Goal: Task Accomplishment & Management: Complete application form

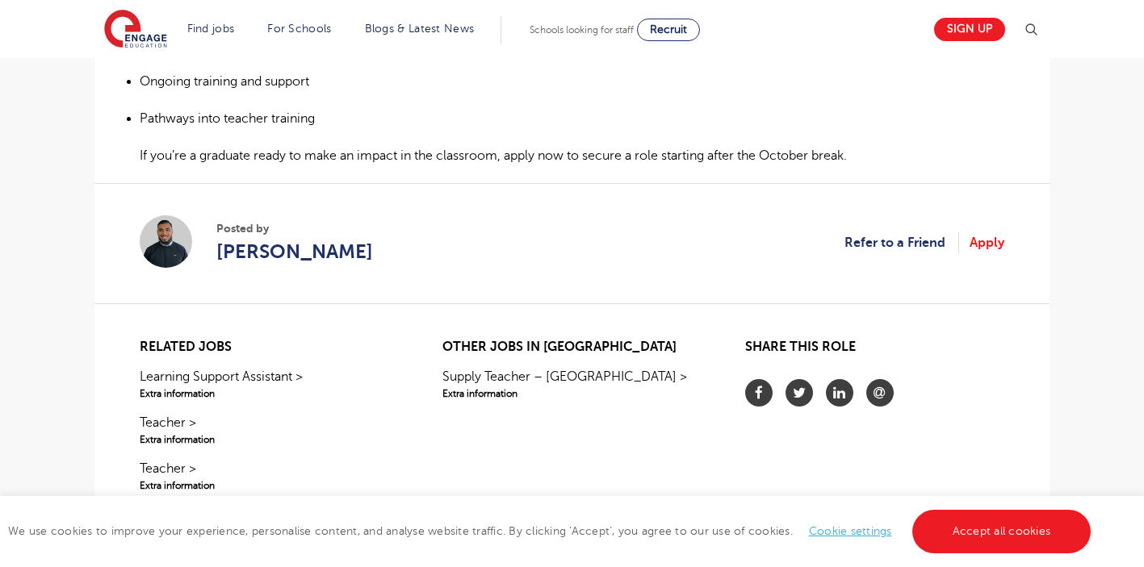
scroll to position [989, 0]
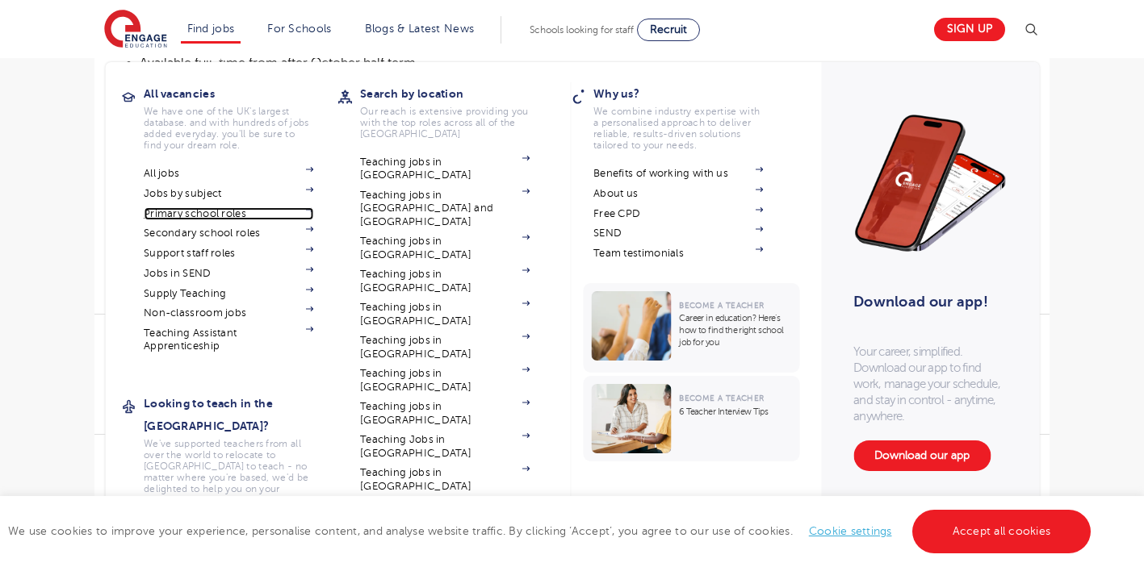
click at [201, 208] on link "Primary school roles" at bounding box center [228, 213] width 169 height 13
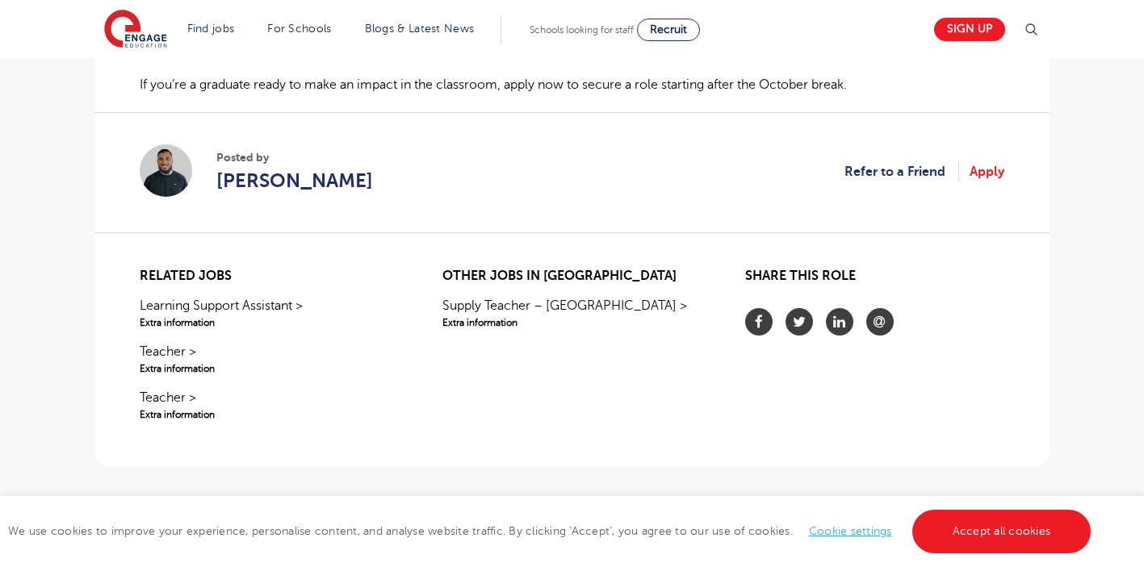
scroll to position [1195, 0]
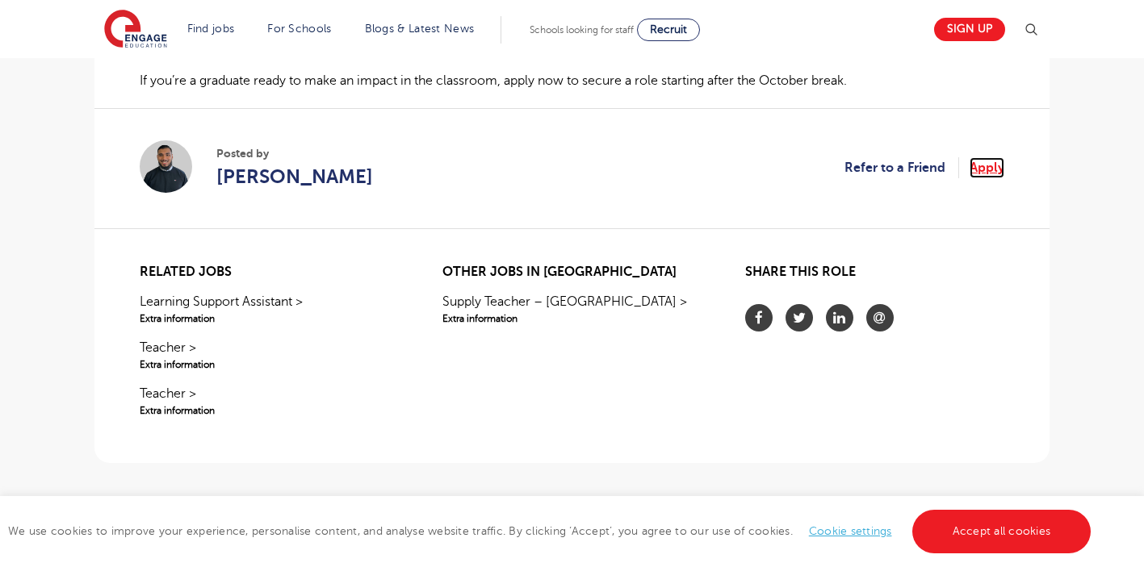
click at [982, 173] on link "Apply" at bounding box center [986, 167] width 35 height 21
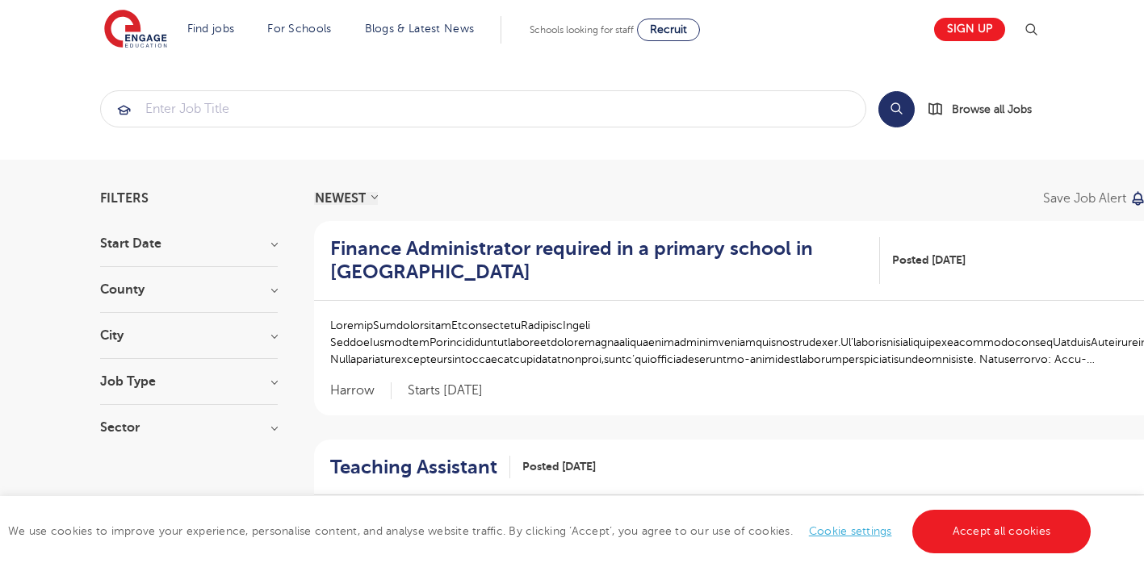
click at [174, 303] on div "County Leeds 26 West Sussex 14 Kirklees 13 Hertfordshire 8 Brighton & Hove 7 Sh…" at bounding box center [189, 298] width 178 height 30
click at [175, 287] on h3 "County" at bounding box center [189, 289] width 178 height 13
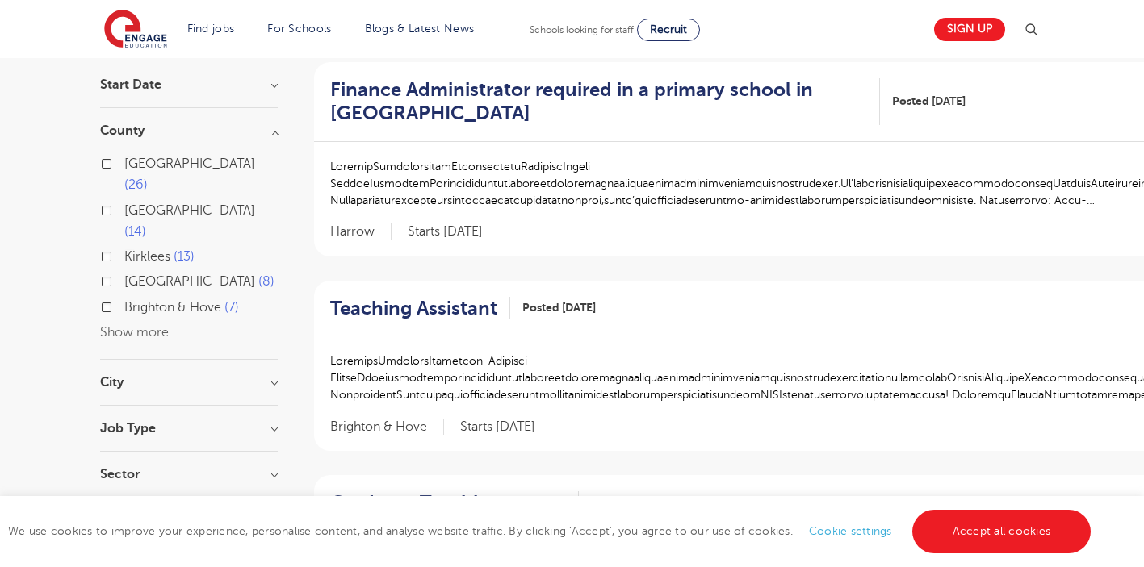
click at [144, 376] on h3 "City" at bounding box center [189, 382] width 178 height 13
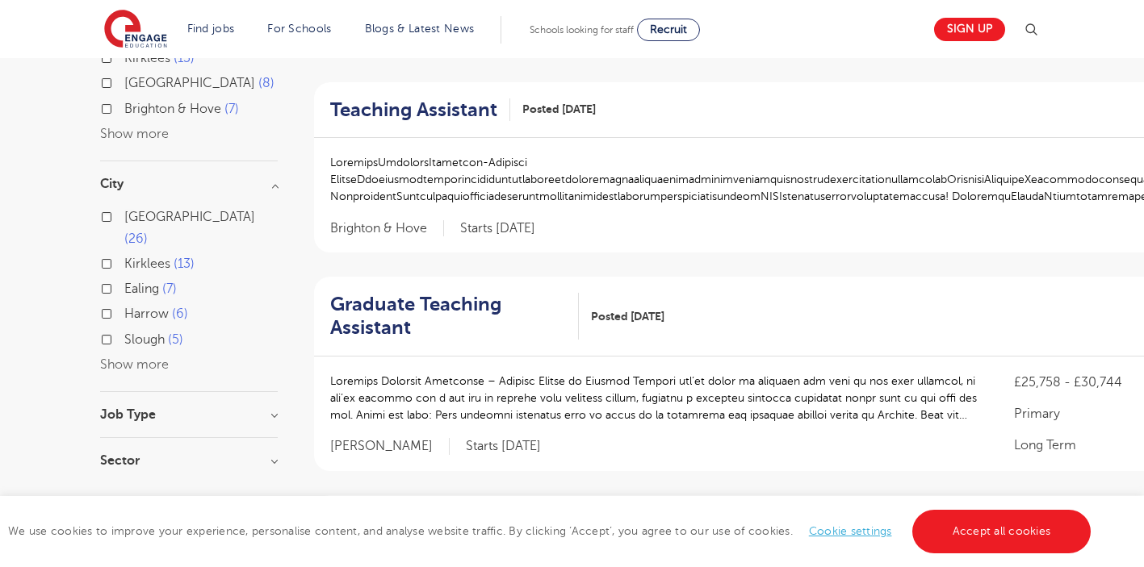
scroll to position [386, 0]
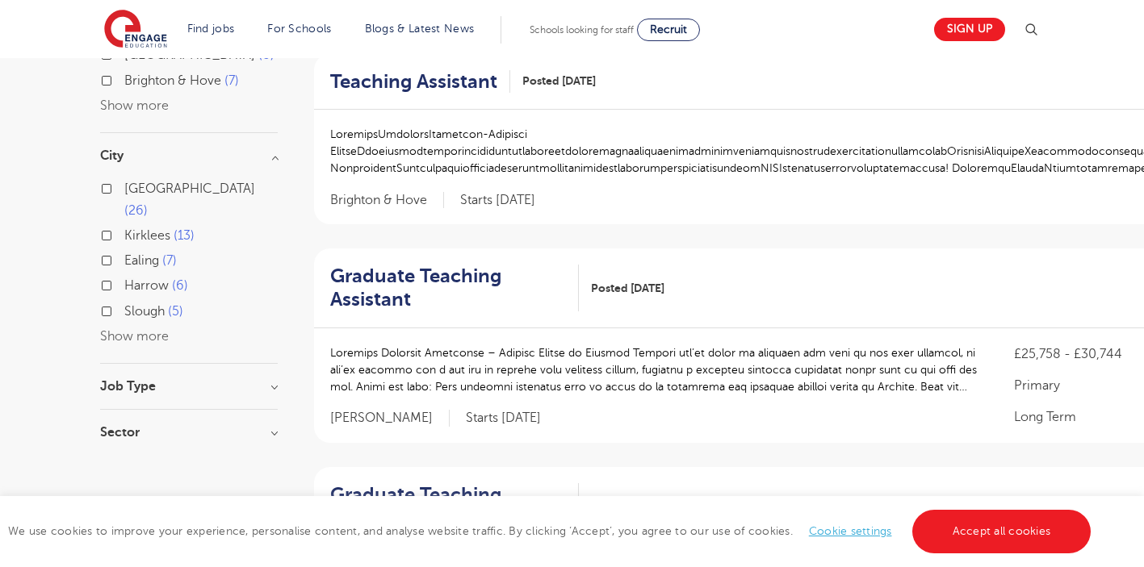
click at [144, 380] on div "Job Type Long Term 87 SEND 26 Daily Supply 24 Support Services 9 Permanent 1" at bounding box center [189, 395] width 178 height 30
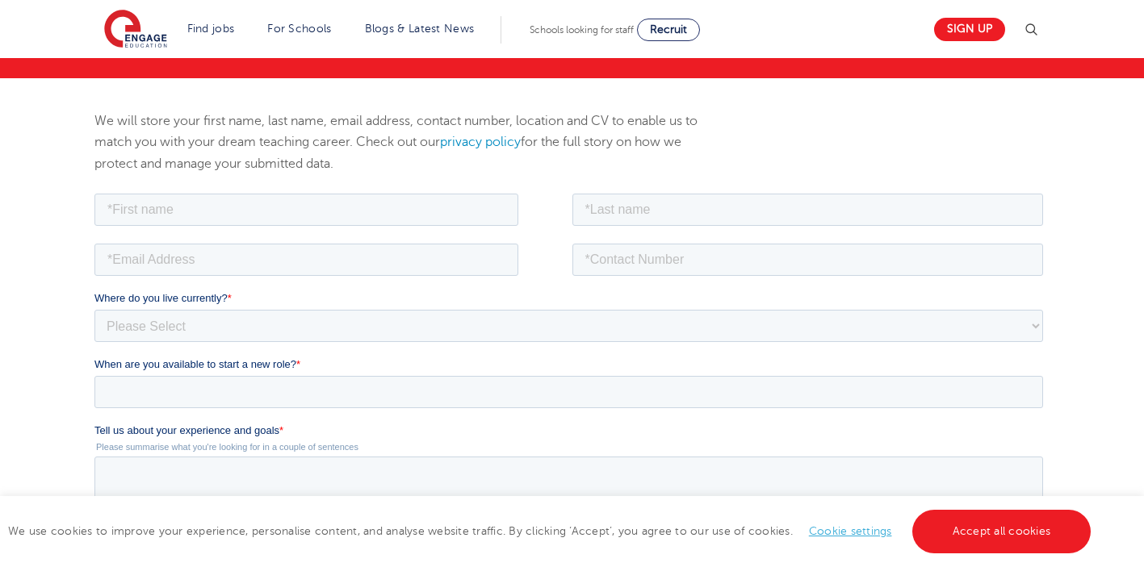
scroll to position [178, 0]
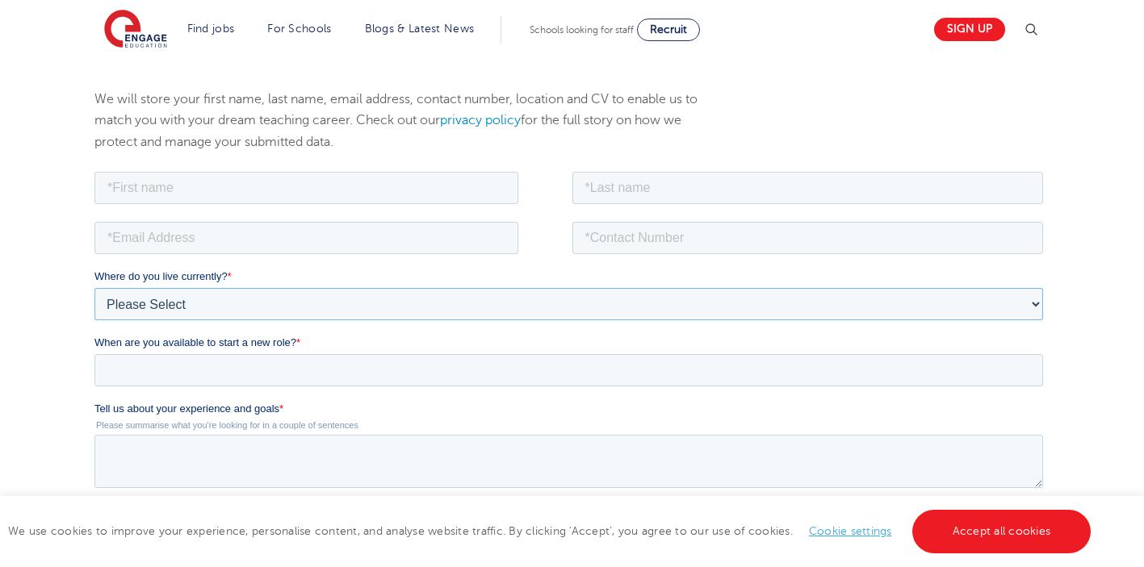
click at [654, 289] on select "Please Select [GEOGRAPHIC_DATA] [GEOGRAPHIC_DATA] [GEOGRAPHIC_DATA] [GEOGRAPHIC…" at bounding box center [568, 303] width 948 height 32
click at [584, 367] on input "When are you available to start a new role? *" at bounding box center [568, 369] width 948 height 32
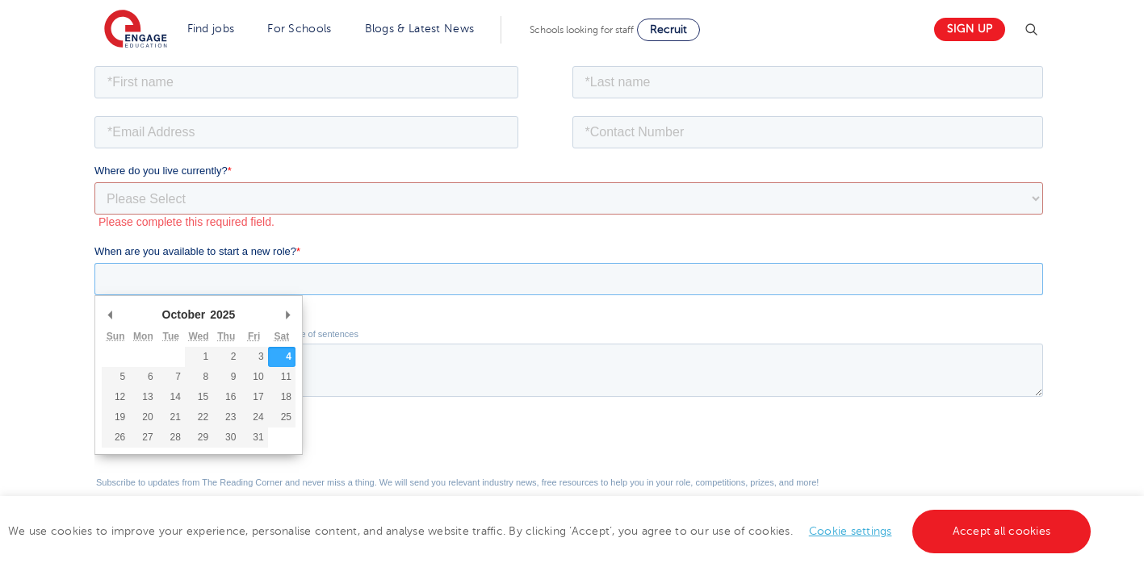
scroll to position [287, 0]
type div "[DATE]"
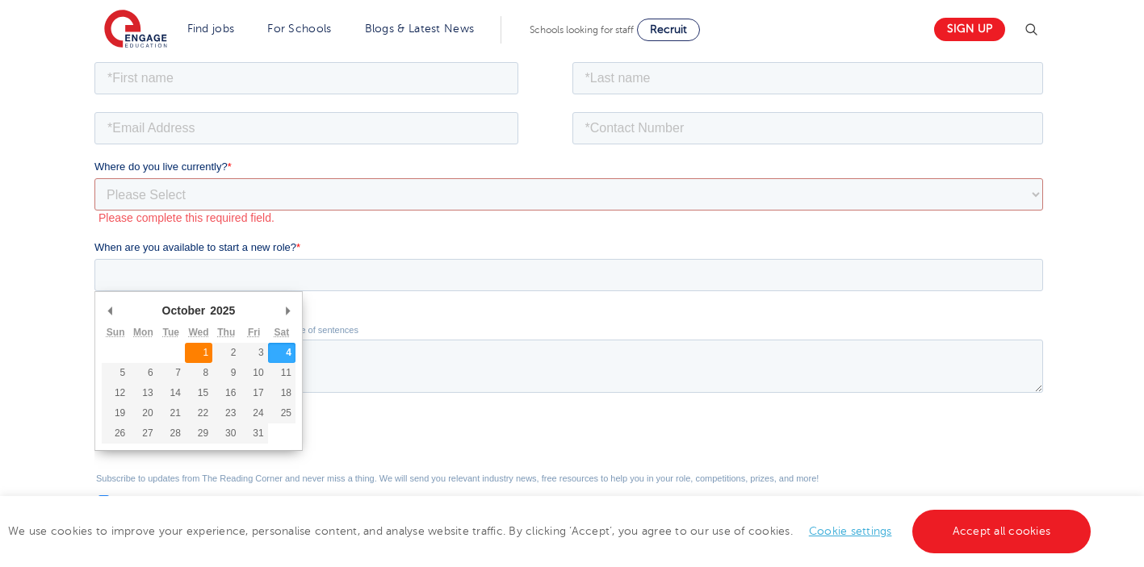
type input "[DATE]"
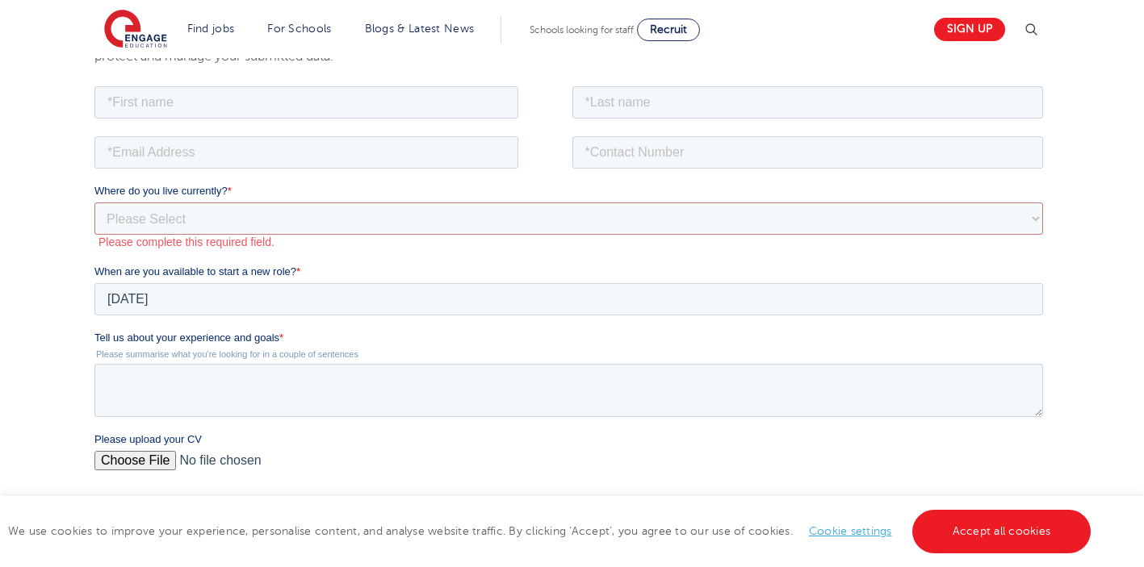
scroll to position [259, 0]
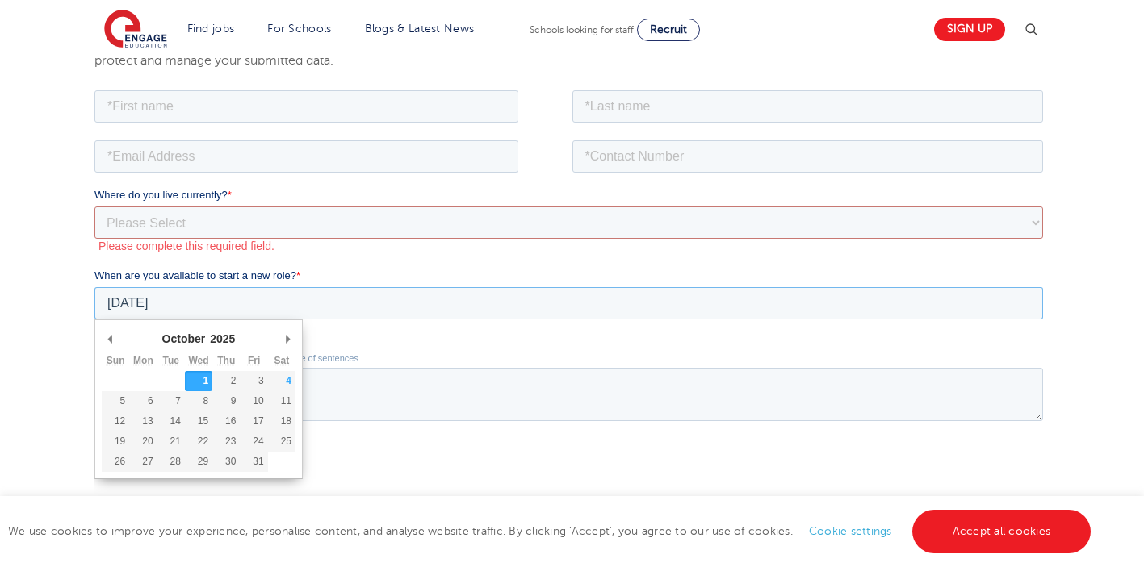
click at [220, 311] on input "[DATE]" at bounding box center [568, 302] width 948 height 32
type div "[DATE]"
type input "[DATE]"
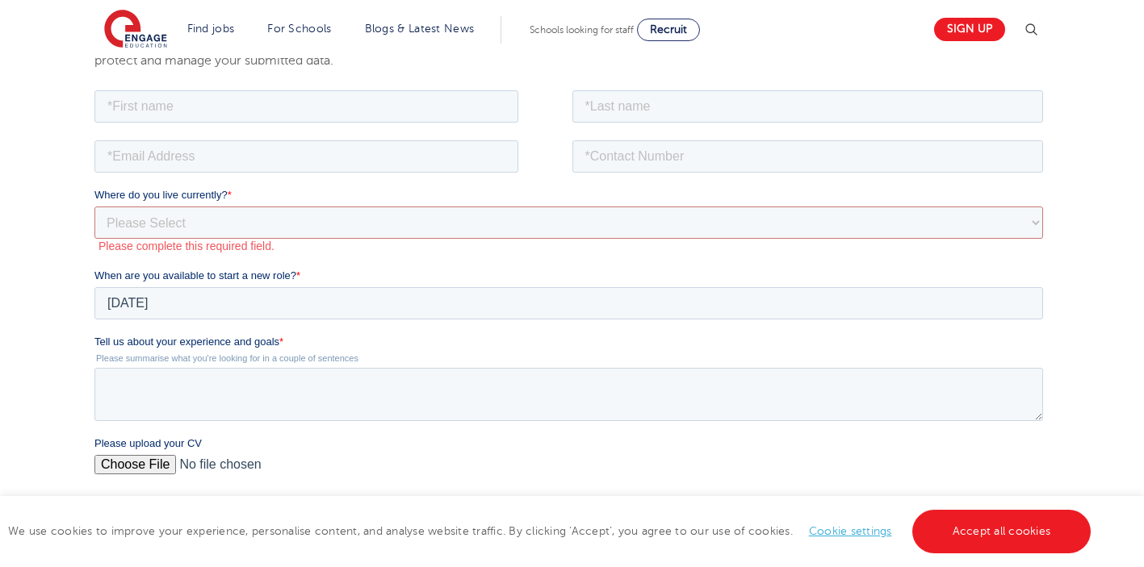
click at [382, 332] on fieldset "When are you available to start a new role? * [DATE] November January February …" at bounding box center [571, 300] width 955 height 66
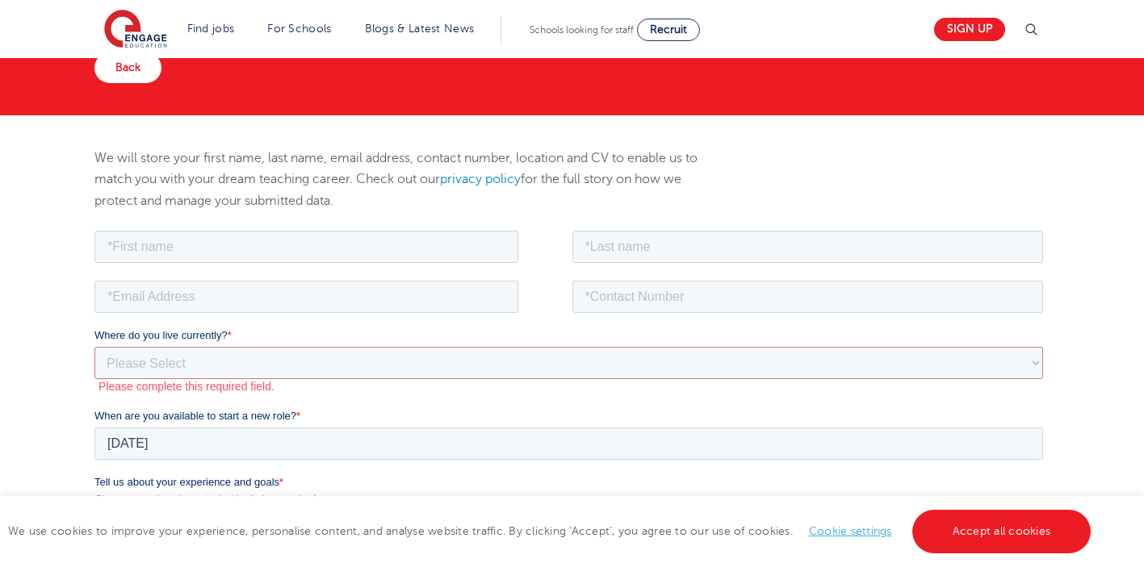
scroll to position [56, 0]
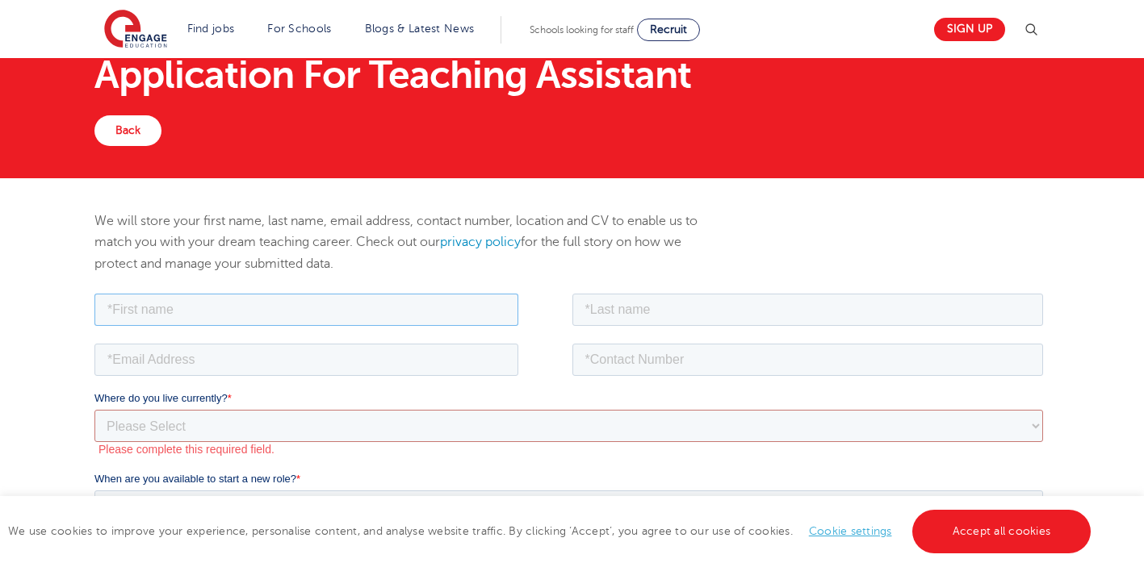
click at [327, 313] on input "text" at bounding box center [306, 309] width 424 height 32
